Goal: Complete application form

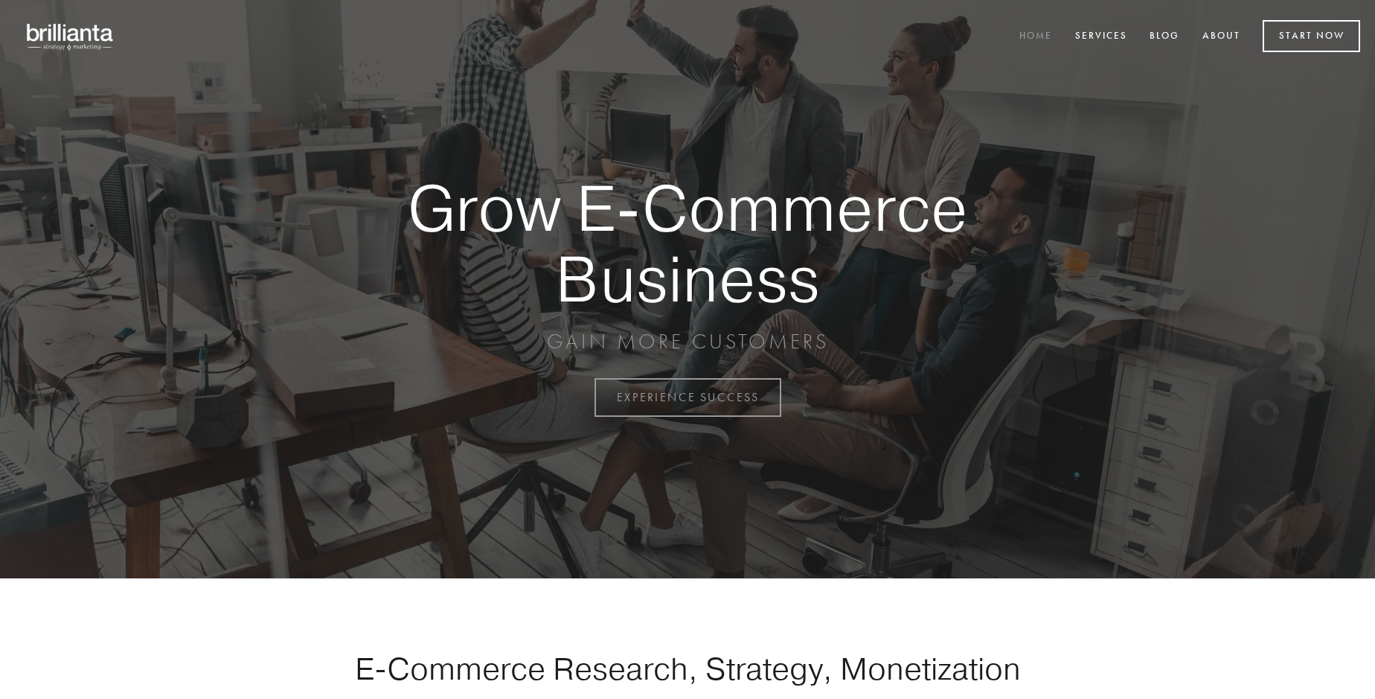
scroll to position [3900, 0]
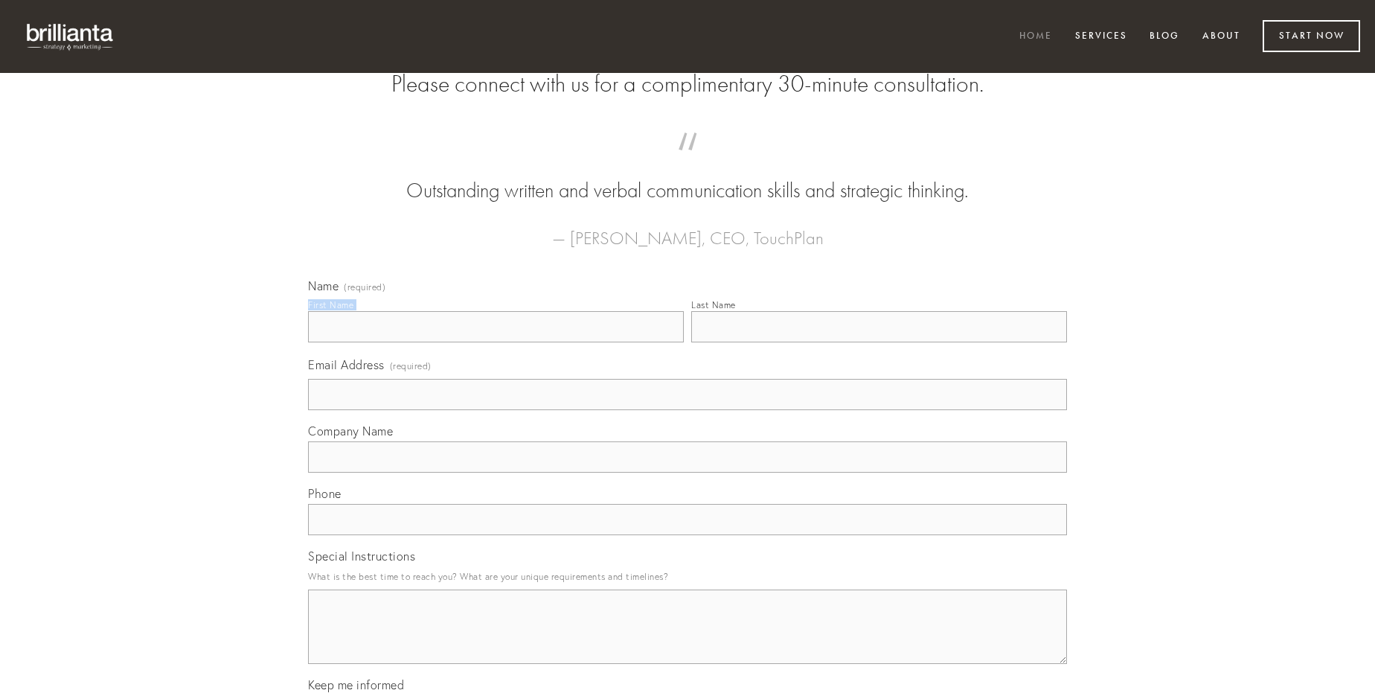
type input "[PERSON_NAME]"
click at [879, 342] on input "Last Name" at bounding box center [879, 326] width 376 height 31
type input "[PERSON_NAME]"
click at [687, 410] on input "Email Address (required)" at bounding box center [687, 394] width 759 height 31
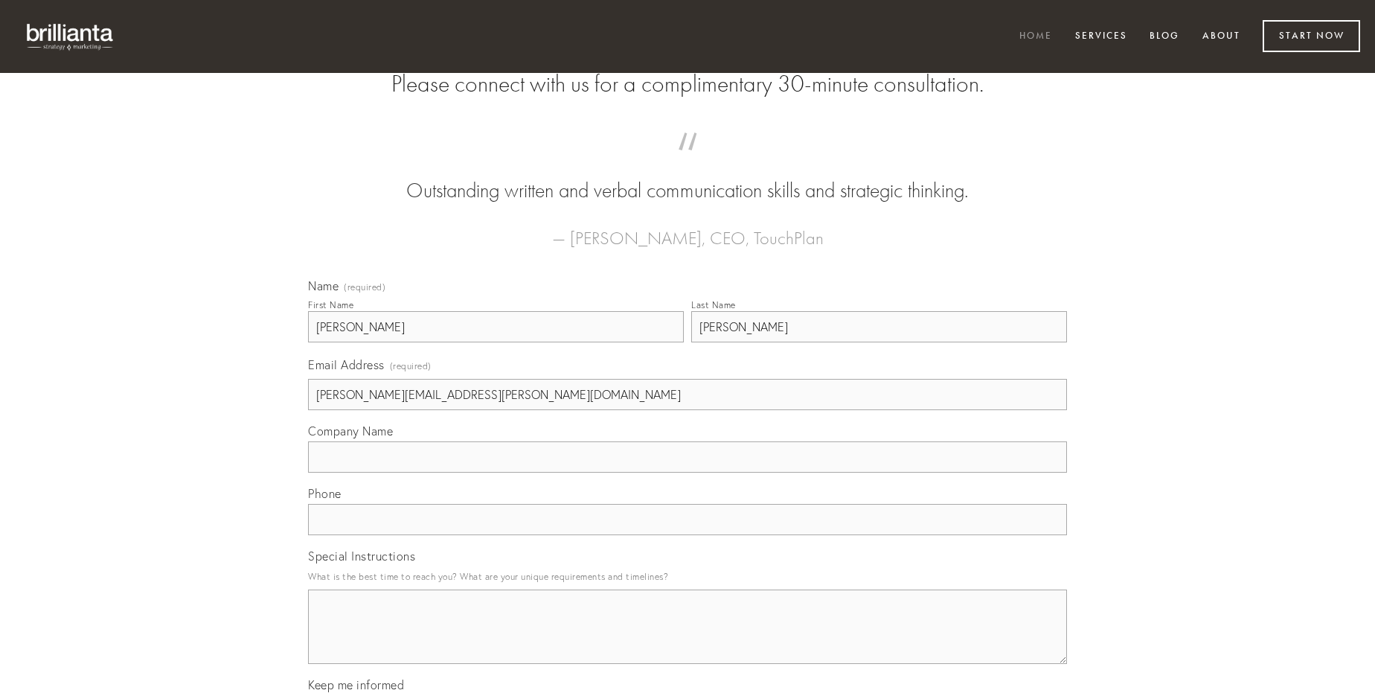
type input "[PERSON_NAME][EMAIL_ADDRESS][PERSON_NAME][DOMAIN_NAME]"
click at [687, 472] on input "Company Name" at bounding box center [687, 456] width 759 height 31
type input "rerum"
click at [687, 535] on input "text" at bounding box center [687, 519] width 759 height 31
click at [687, 640] on textarea "Special Instructions" at bounding box center [687, 626] width 759 height 74
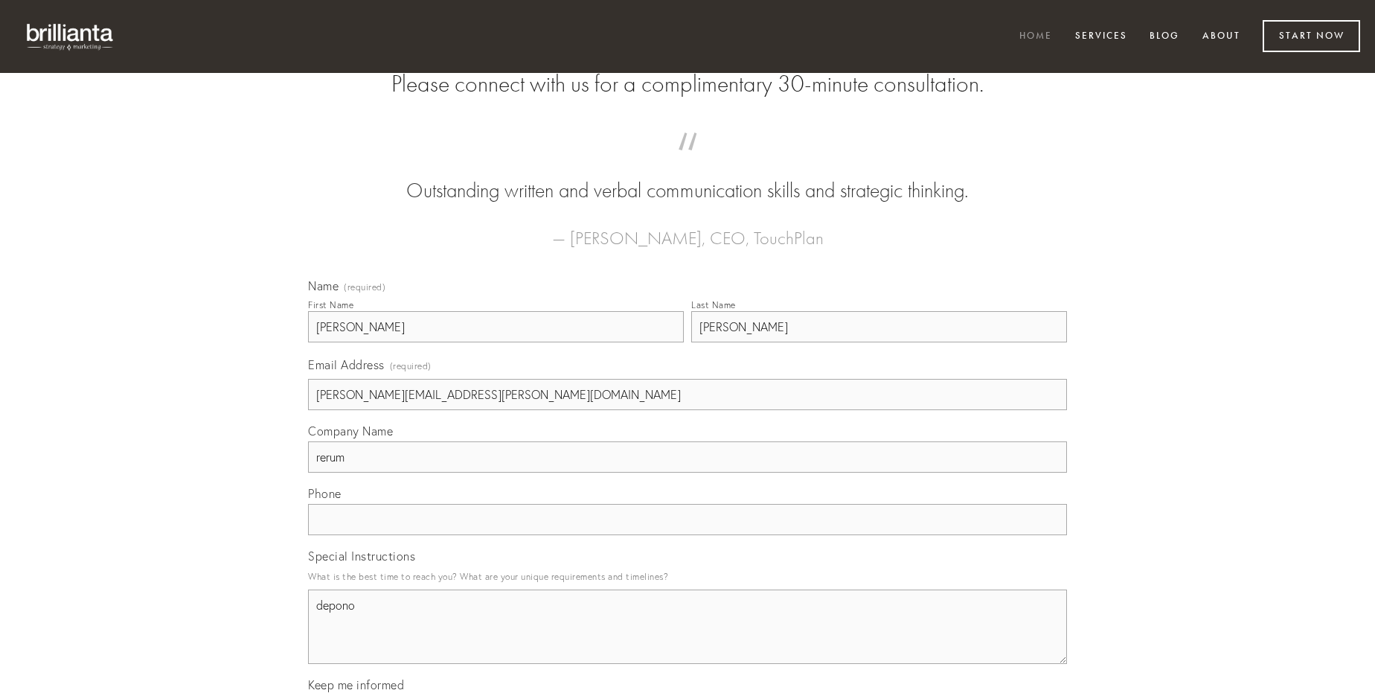
type textarea "depono"
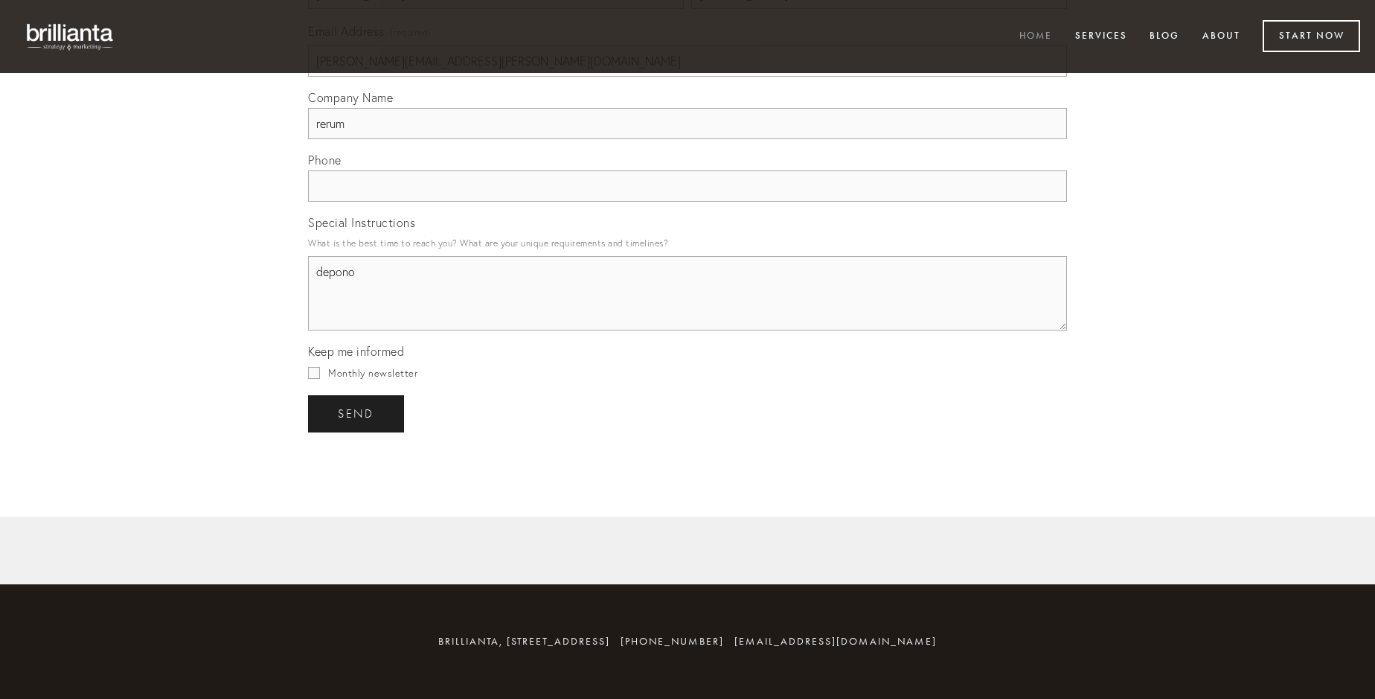
click at [357, 413] on span "send" at bounding box center [356, 413] width 36 height 13
